Goal: Task Accomplishment & Management: Complete application form

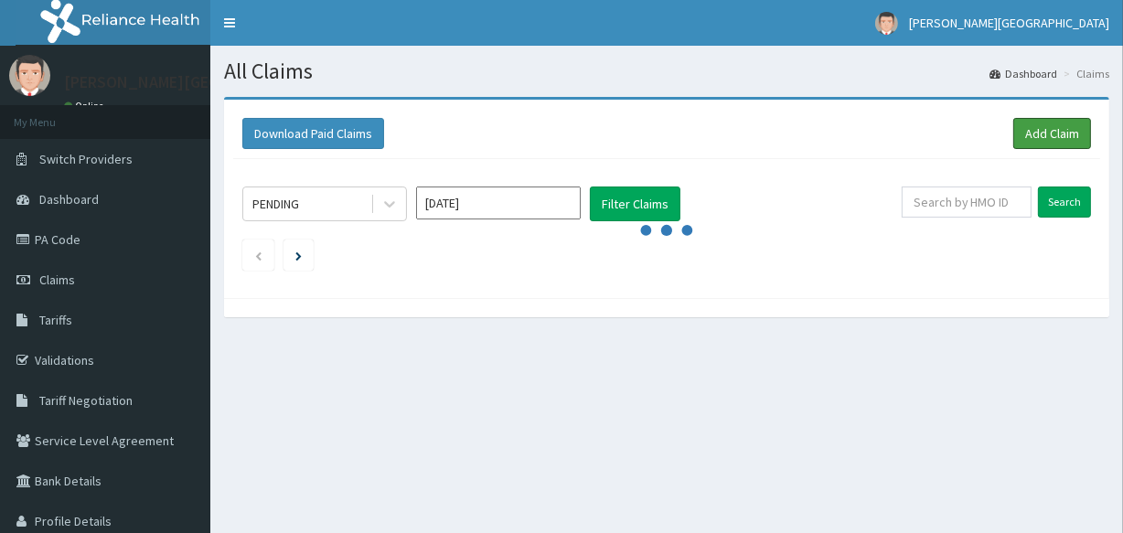
click at [1036, 130] on link "Add Claim" at bounding box center [1052, 133] width 78 height 31
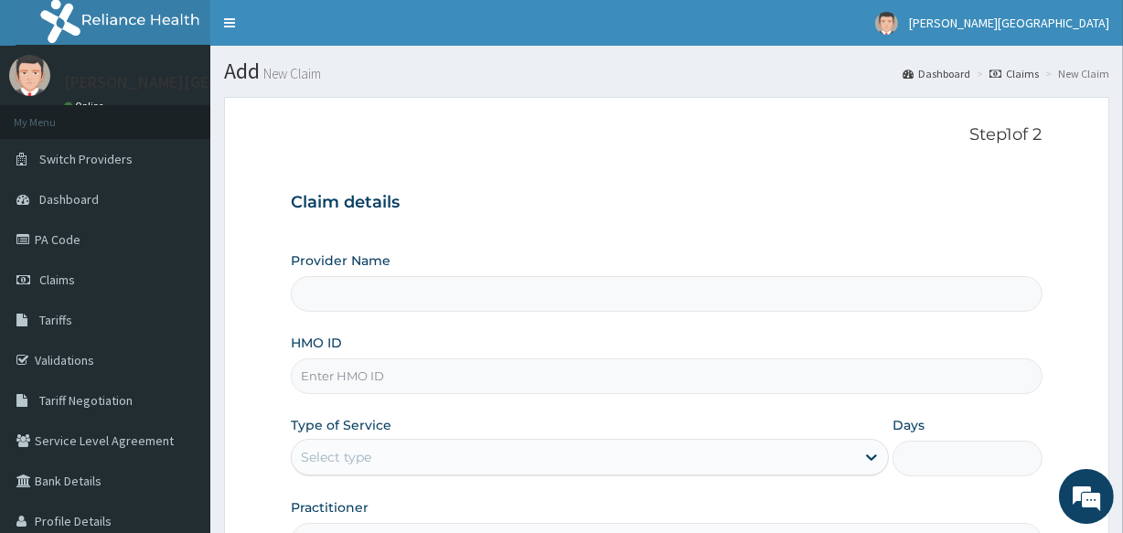
type input "[PERSON_NAME][GEOGRAPHIC_DATA]"
click at [408, 389] on input "HMO ID" at bounding box center [666, 376] width 751 height 36
paste input "KMB/10007/a"
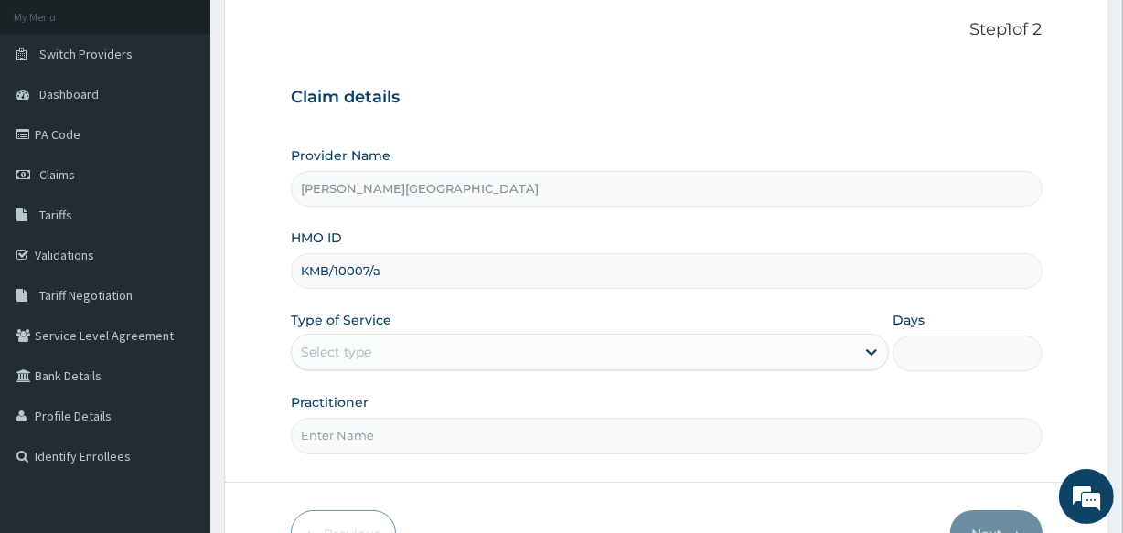
scroll to position [217, 0]
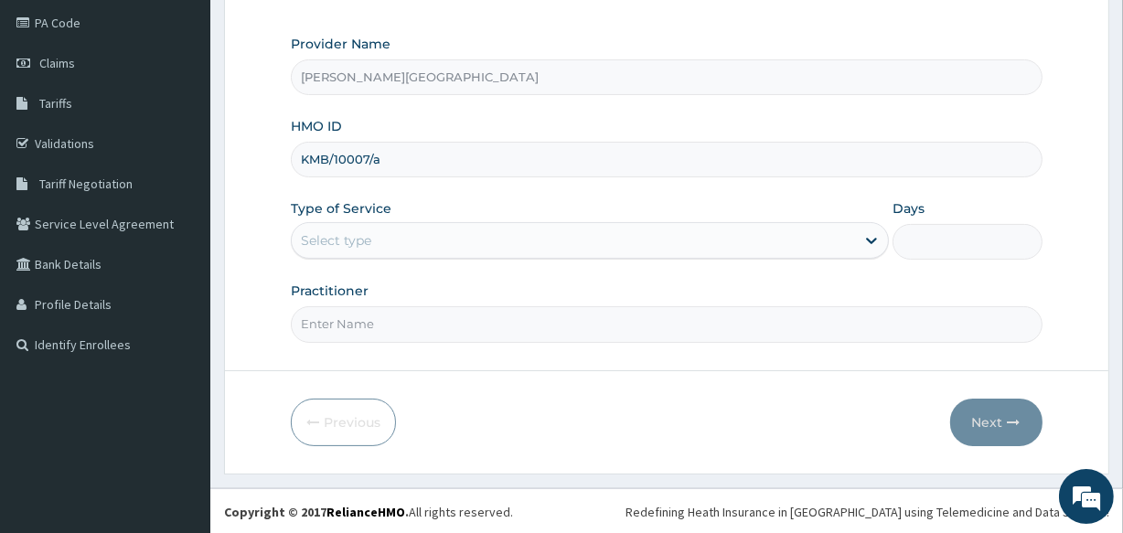
type input "KMB/10007/a"
drag, startPoint x: 372, startPoint y: 228, endPoint x: 372, endPoint y: 245, distance: 17.4
click at [372, 235] on div "Select type" at bounding box center [573, 240] width 563 height 29
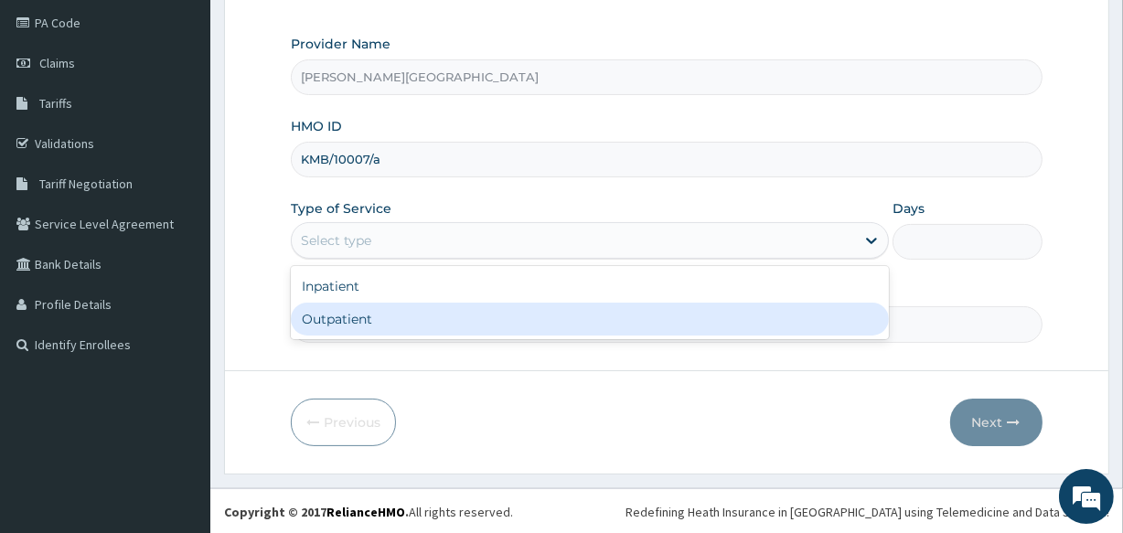
click at [340, 315] on div "Outpatient" at bounding box center [590, 319] width 598 height 33
type input "1"
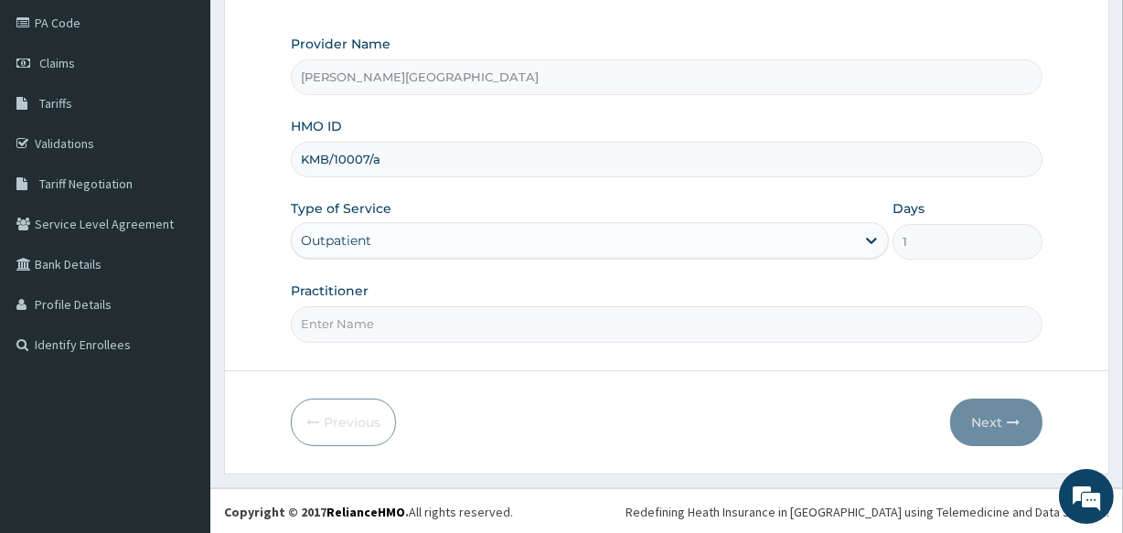
click at [448, 317] on input "Practitioner" at bounding box center [666, 324] width 751 height 36
type input "[PERSON_NAME]"
click at [968, 413] on button "Next" at bounding box center [996, 423] width 92 height 48
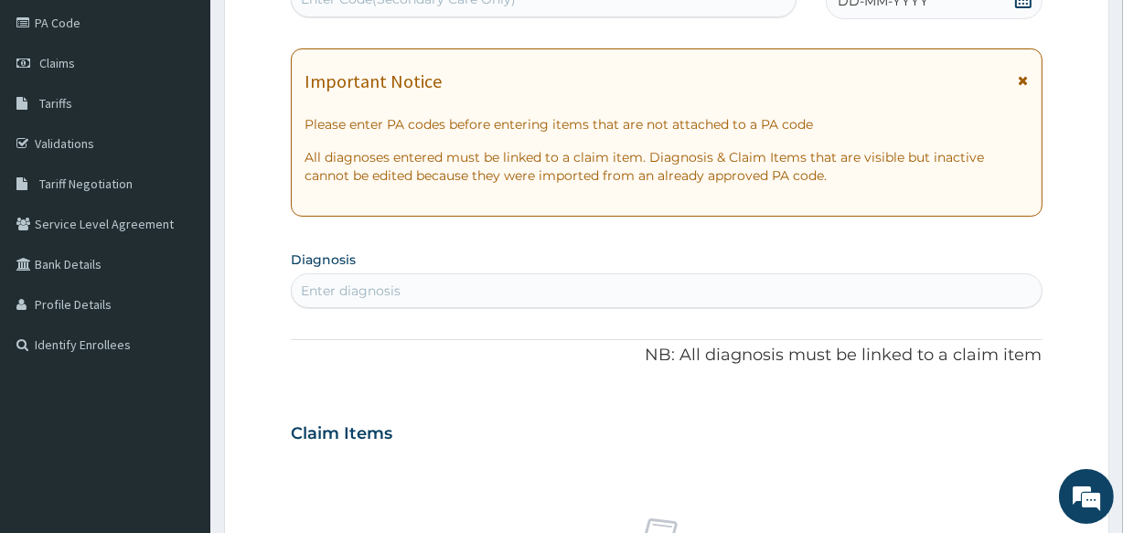
scroll to position [78, 0]
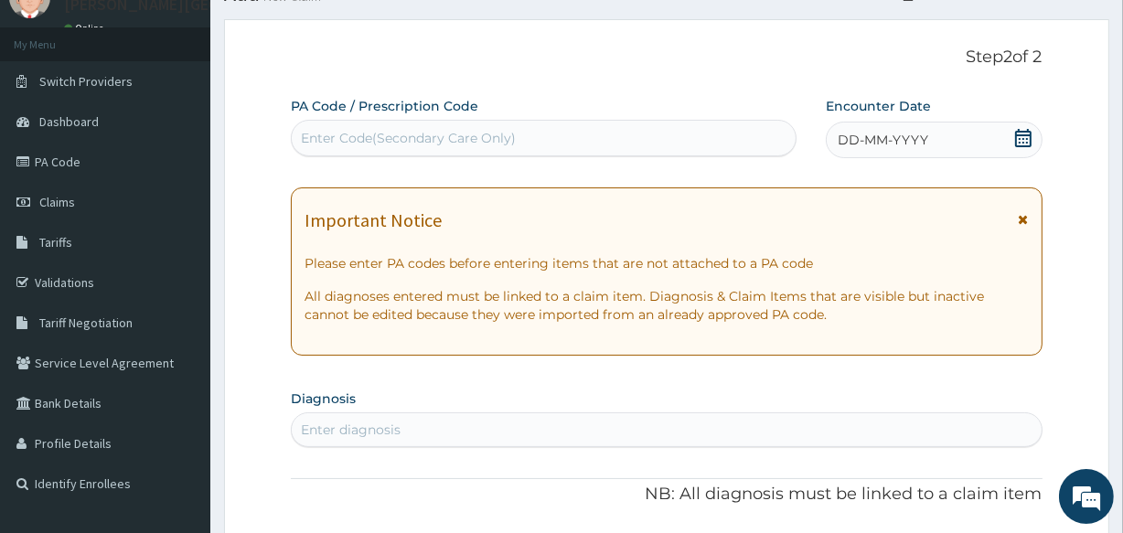
click at [1024, 138] on icon at bounding box center [1023, 138] width 18 height 18
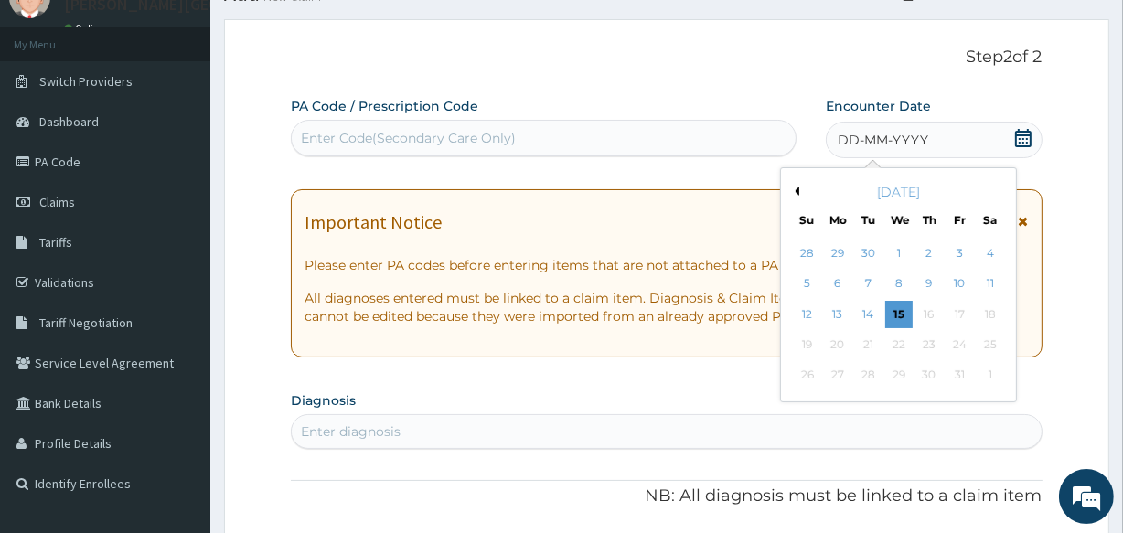
click at [893, 319] on div "15" at bounding box center [897, 314] width 27 height 27
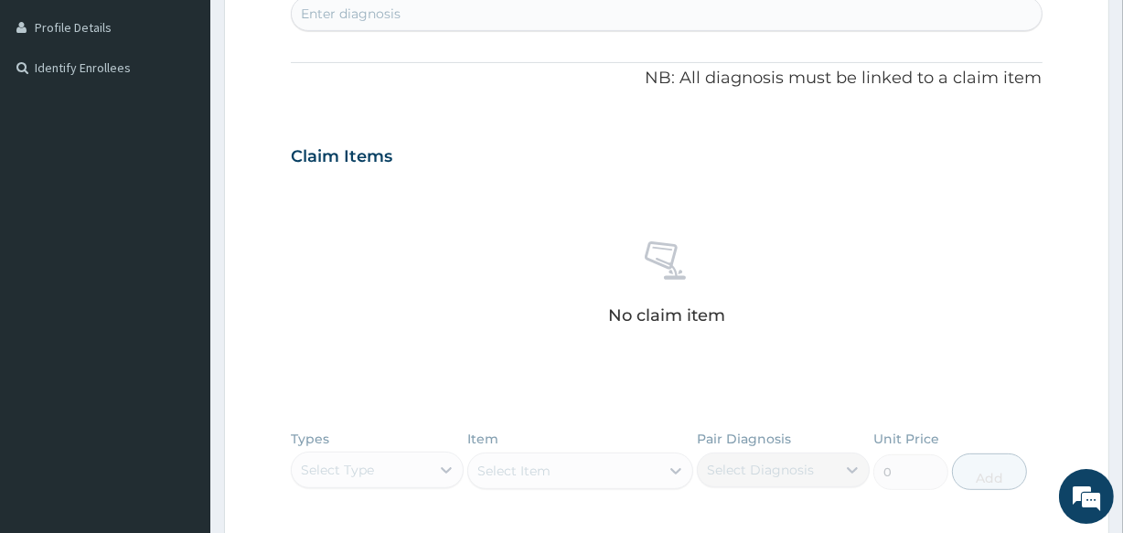
scroll to position [356, 0]
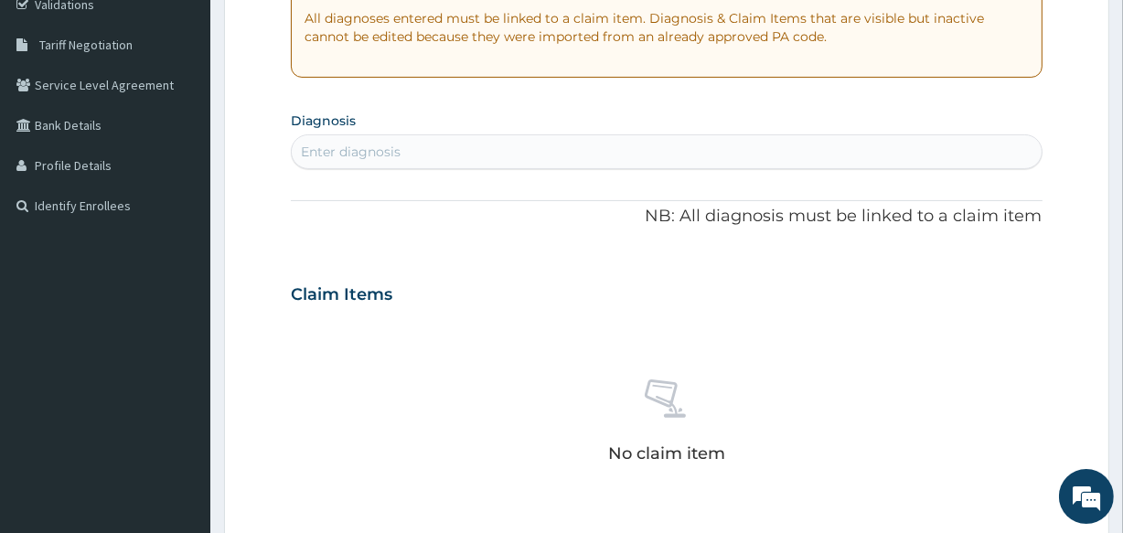
click at [501, 161] on div "Enter diagnosis" at bounding box center [666, 151] width 749 height 29
type input "sepsi"
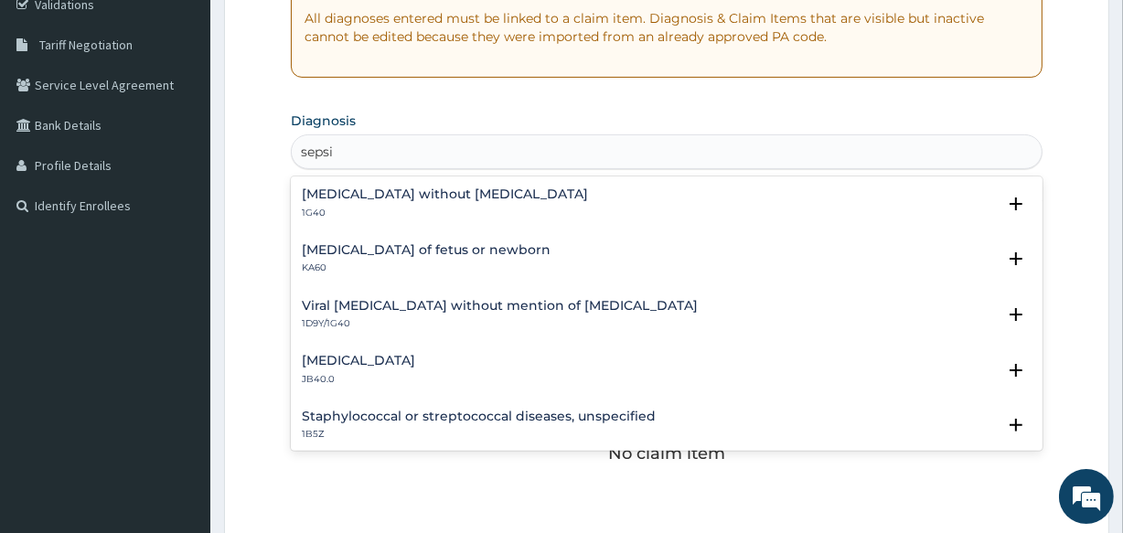
click at [362, 180] on div "[MEDICAL_DATA] without [MEDICAL_DATA] 1G40 Select Status Query Query covers sus…" at bounding box center [666, 208] width 751 height 56
click at [357, 195] on h4 "[MEDICAL_DATA] without [MEDICAL_DATA]" at bounding box center [445, 194] width 286 height 14
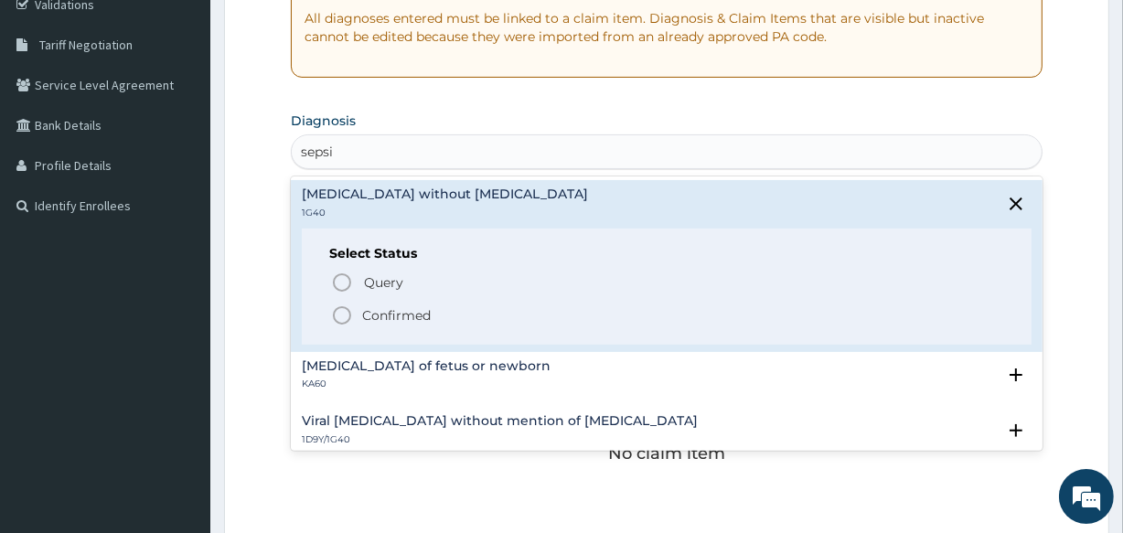
click at [360, 319] on span "Confirmed" at bounding box center [667, 315] width 672 height 22
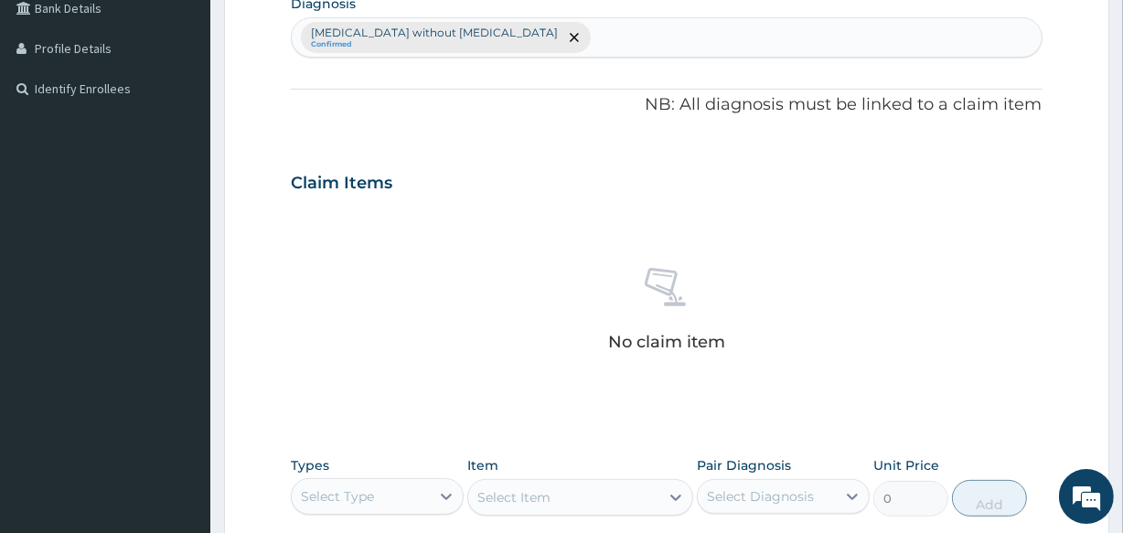
scroll to position [632, 0]
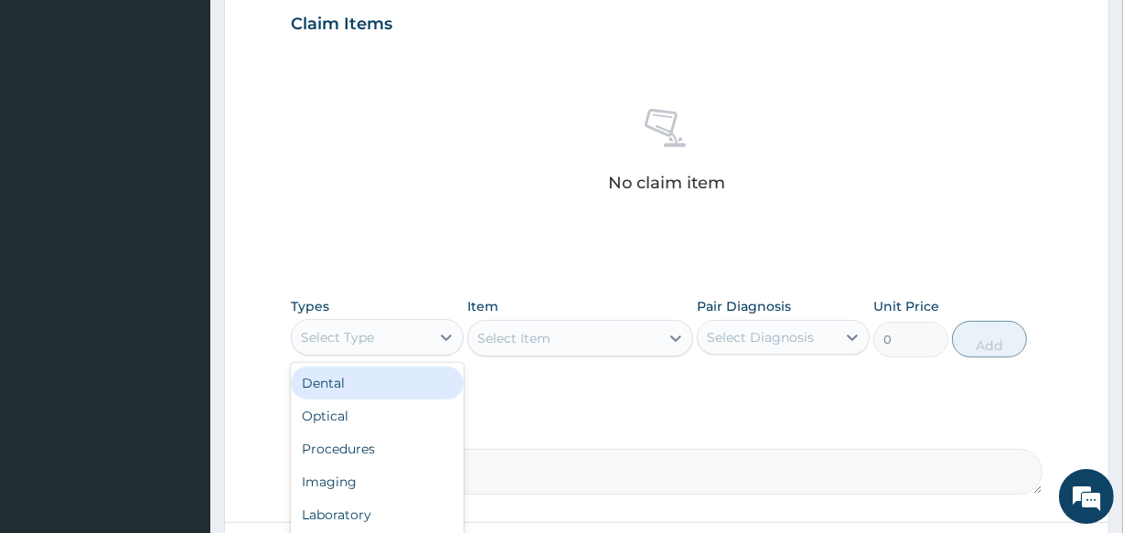
click at [424, 334] on div "Select Type" at bounding box center [361, 337] width 138 height 29
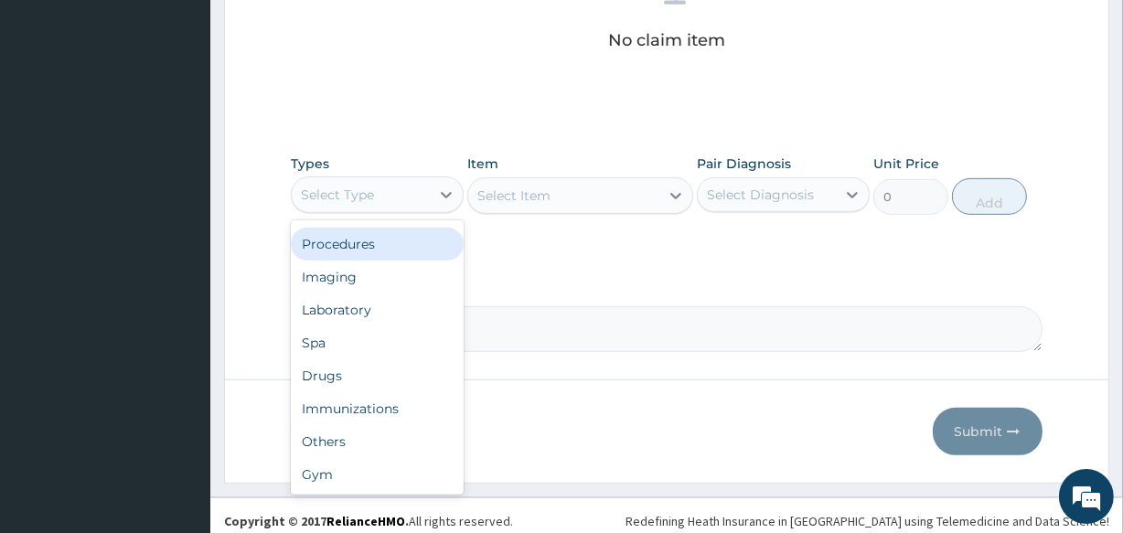
scroll to position [784, 0]
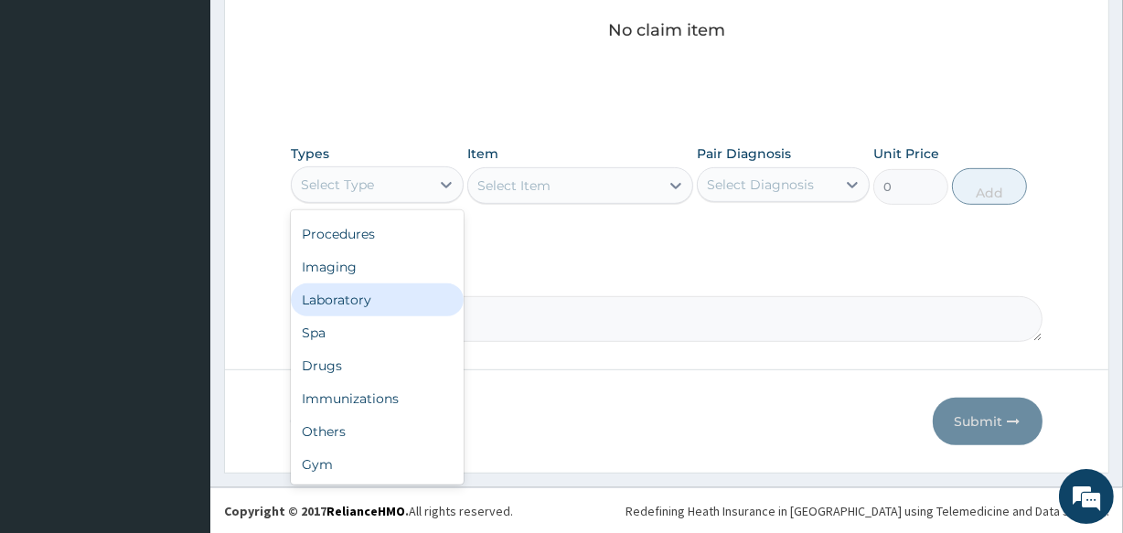
click at [363, 301] on div "Laboratory" at bounding box center [377, 299] width 173 height 33
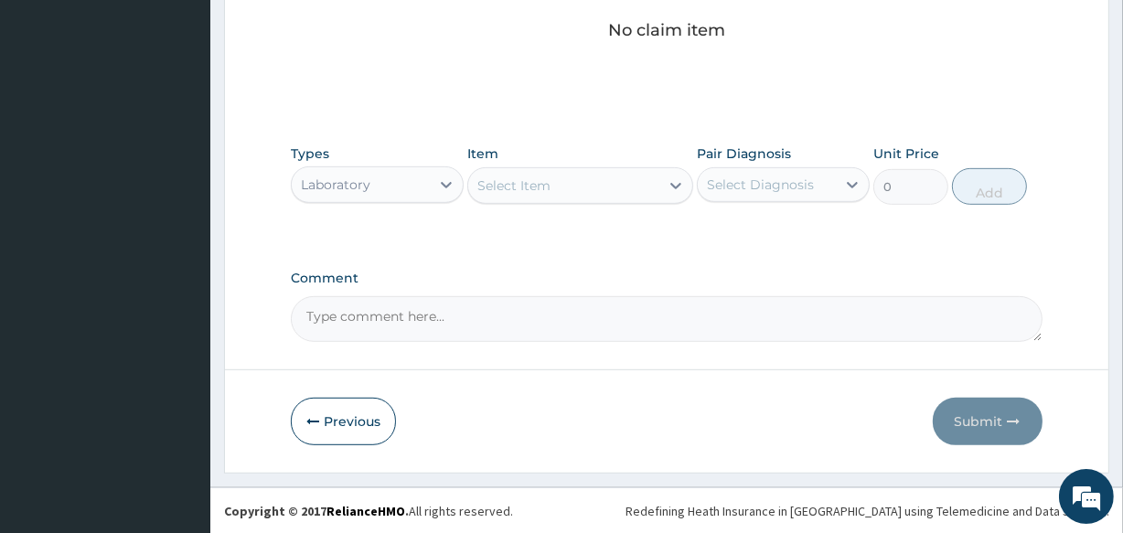
click at [582, 194] on div "Select Item" at bounding box center [563, 185] width 190 height 29
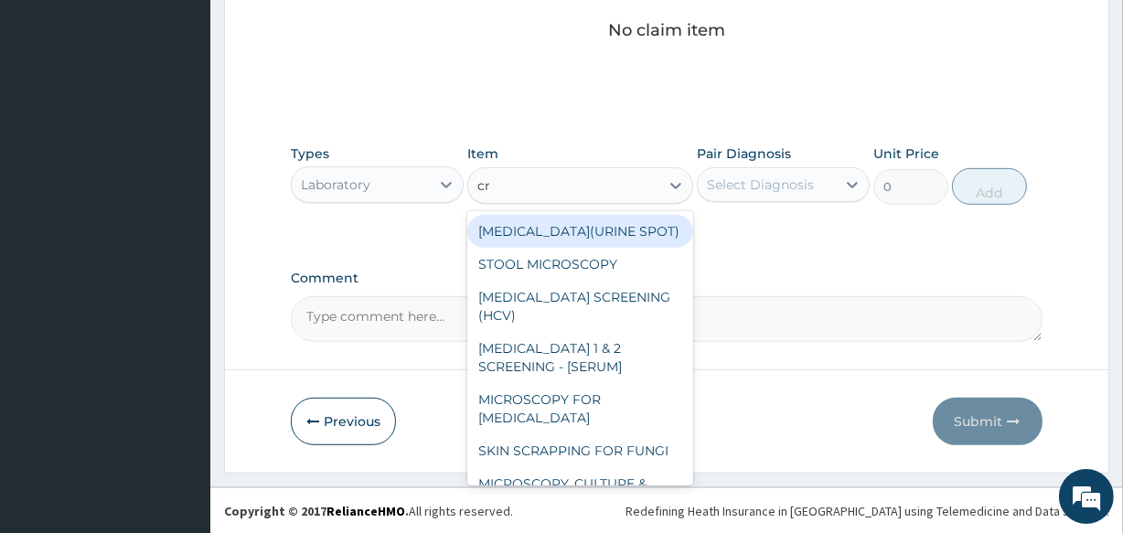
type input "crp"
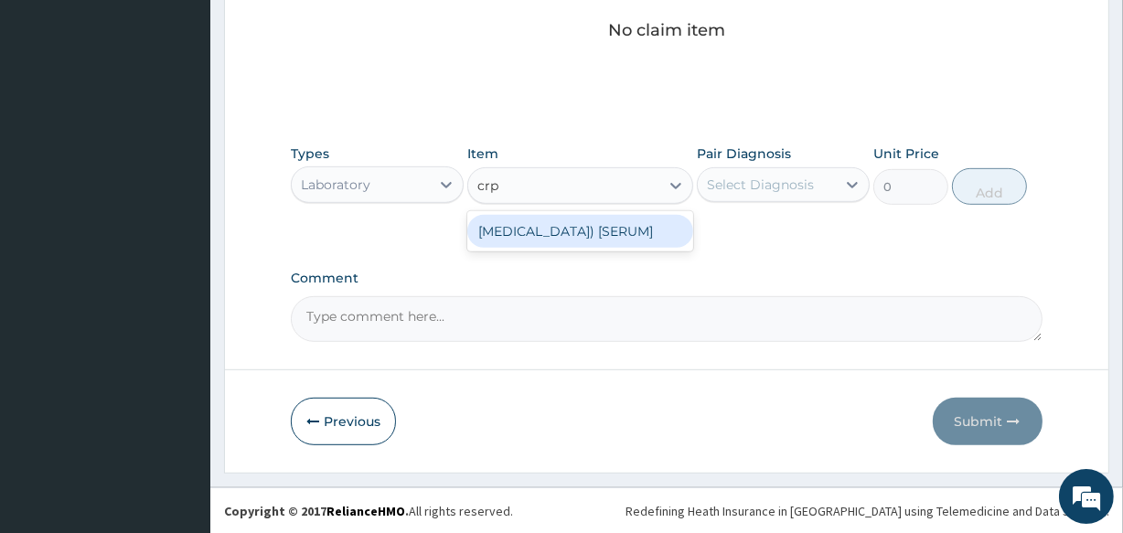
click at [645, 239] on div "[MEDICAL_DATA]) [SERUM]" at bounding box center [579, 231] width 225 height 33
type input "9000"
